Goal: Participate in discussion: Participate in discussion

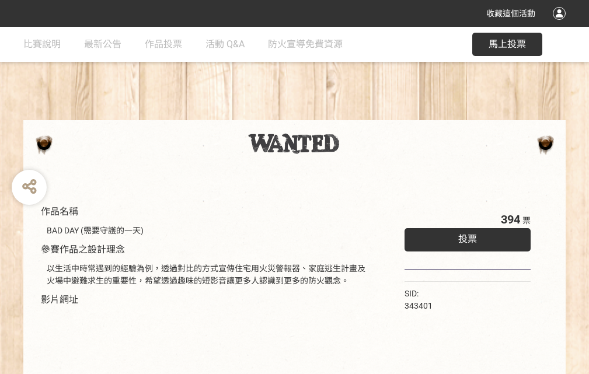
click at [561, 24] on div "收藏這個活動" at bounding box center [294, 13] width 589 height 27
click at [365, 115] on div "作品名稱 BAD DAY (需要守護的一天) 參賽作品之設計理念 以生活中時常遇到的經驗為例，透過對比的方式宣傳住宅用火災警報器、家庭逃生計畫及火場中避難求生…" at bounding box center [294, 272] width 589 height 491
click at [464, 236] on span "投票" at bounding box center [467, 238] width 19 height 11
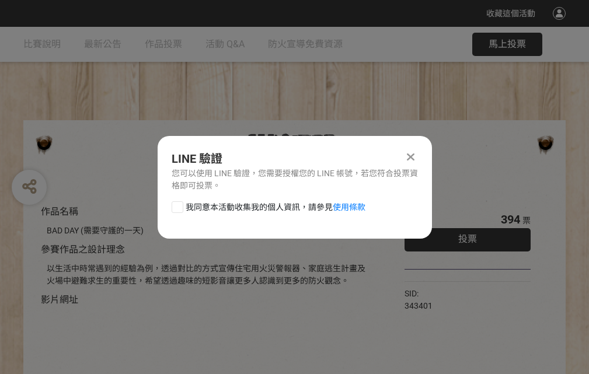
click at [176, 205] on div at bounding box center [177, 207] width 12 height 12
checkbox input "true"
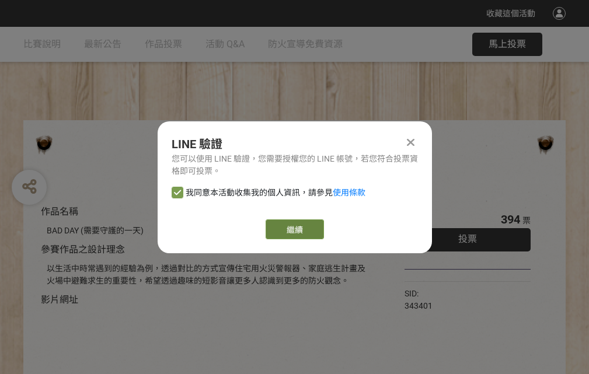
click at [293, 229] on link "繼續" at bounding box center [294, 229] width 58 height 20
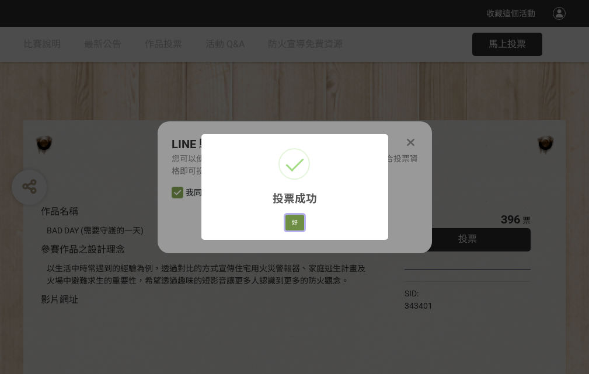
click at [291, 220] on button "好" at bounding box center [294, 223] width 19 height 16
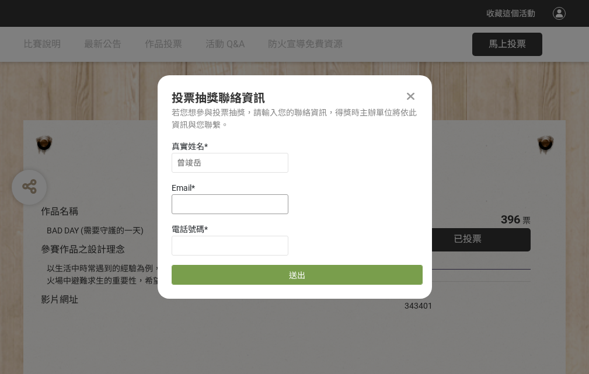
click at [233, 204] on input at bounding box center [229, 204] width 117 height 20
type input "[EMAIL_ADDRESS][DOMAIN_NAME]"
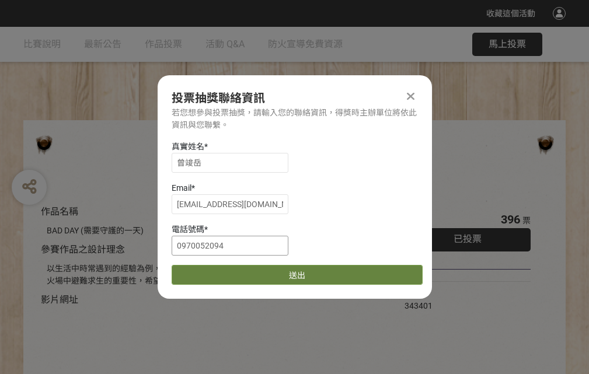
type input "0970052094"
click at [205, 271] on button "送出" at bounding box center [296, 275] width 251 height 20
